Goal: Information Seeking & Learning: Learn about a topic

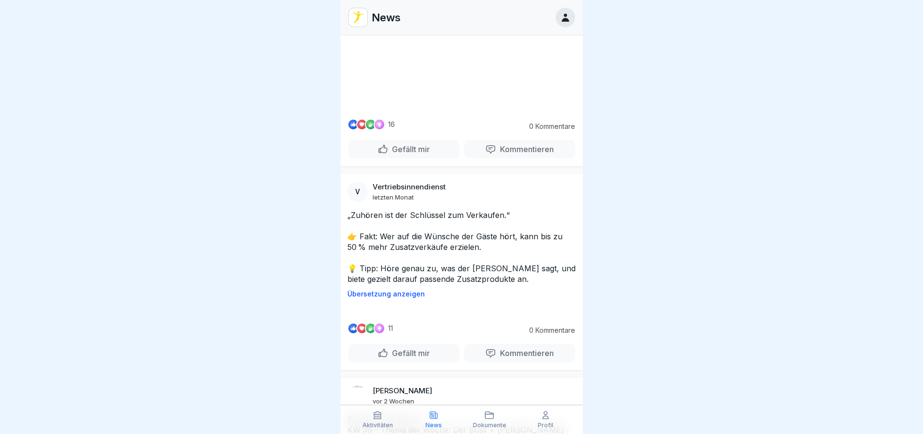
scroll to position [9062, 0]
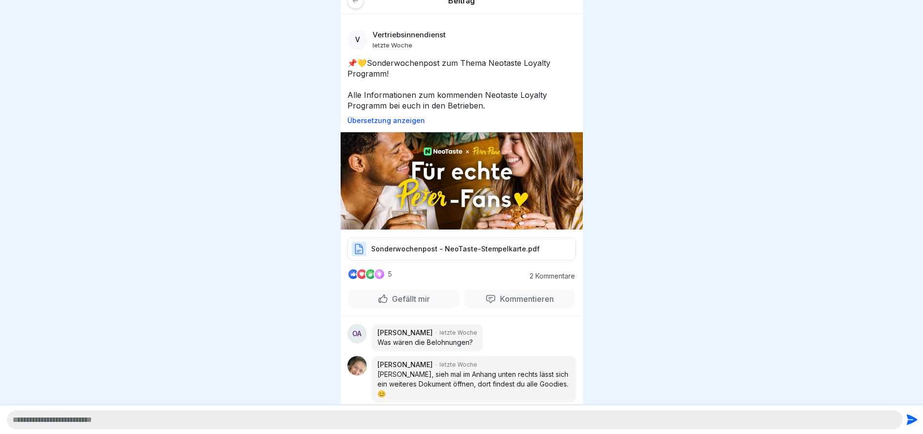
drag, startPoint x: 301, startPoint y: 215, endPoint x: 354, endPoint y: 72, distance: 152.2
click at [301, 212] on div at bounding box center [461, 217] width 923 height 434
drag, startPoint x: 357, startPoint y: 9, endPoint x: 357, endPoint y: 1, distance: 7.3
click at [357, 8] on div "Beitrag" at bounding box center [462, 4] width 242 height 19
click at [358, 1] on icon at bounding box center [355, 0] width 7 height 7
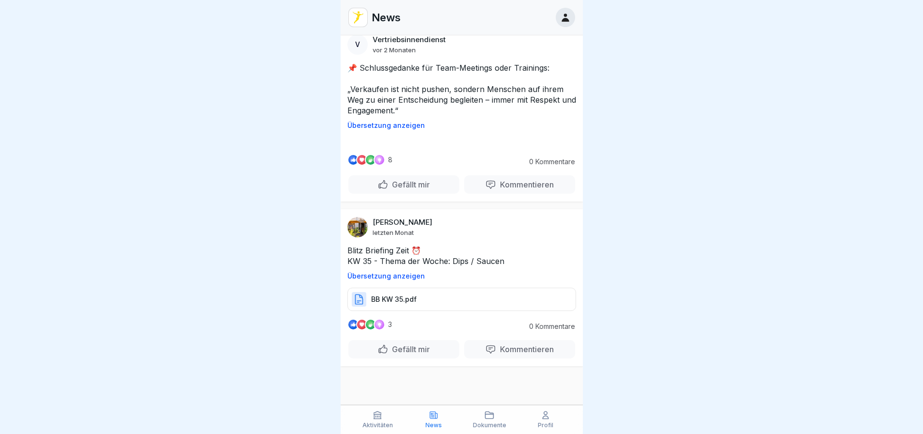
scroll to position [26576, 0]
